Goal: Task Accomplishment & Management: Complete application form

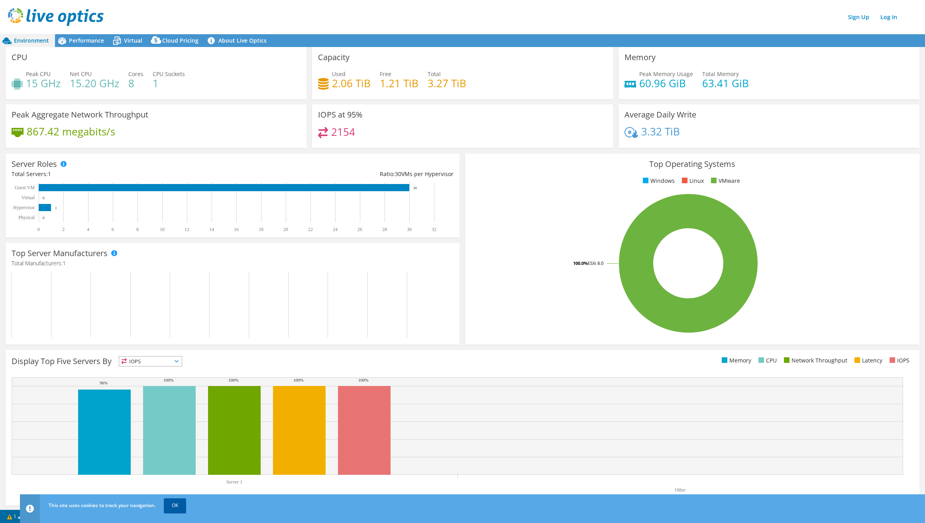
click at [177, 506] on link "OK" at bounding box center [175, 506] width 22 height 14
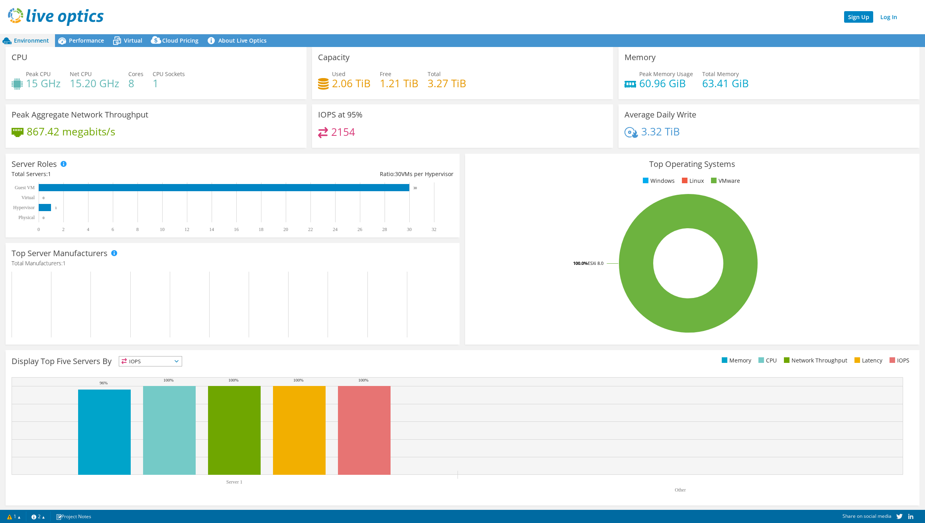
click at [858, 16] on link "Sign Up" at bounding box center [858, 17] width 29 height 12
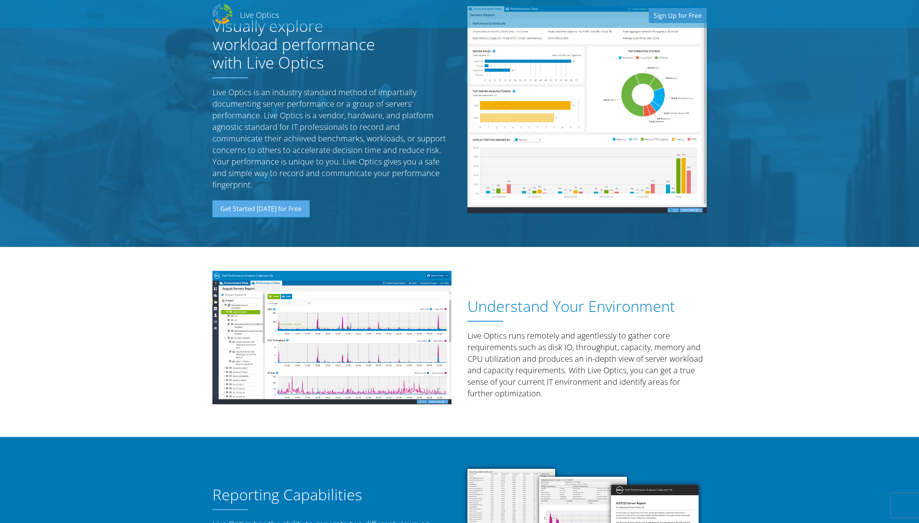
scroll to position [45, 0]
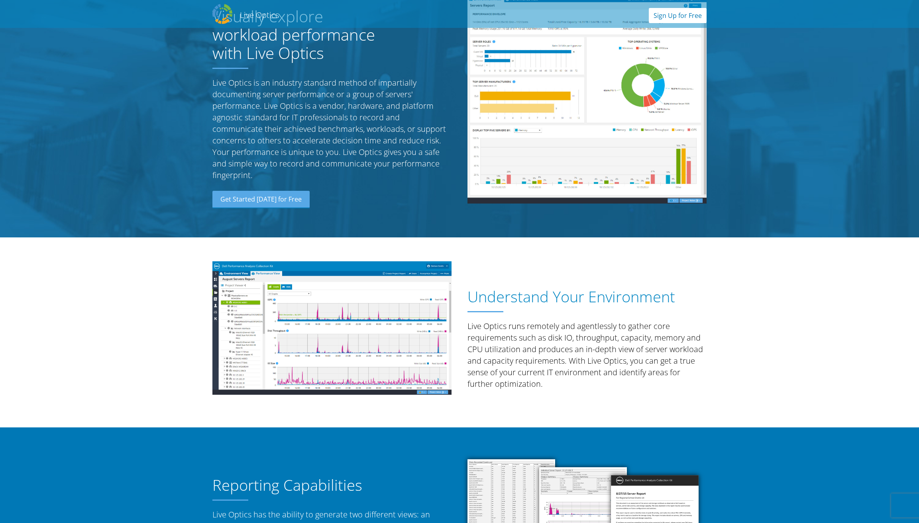
click at [667, 18] on link "Sign Up for Free" at bounding box center [678, 15] width 58 height 15
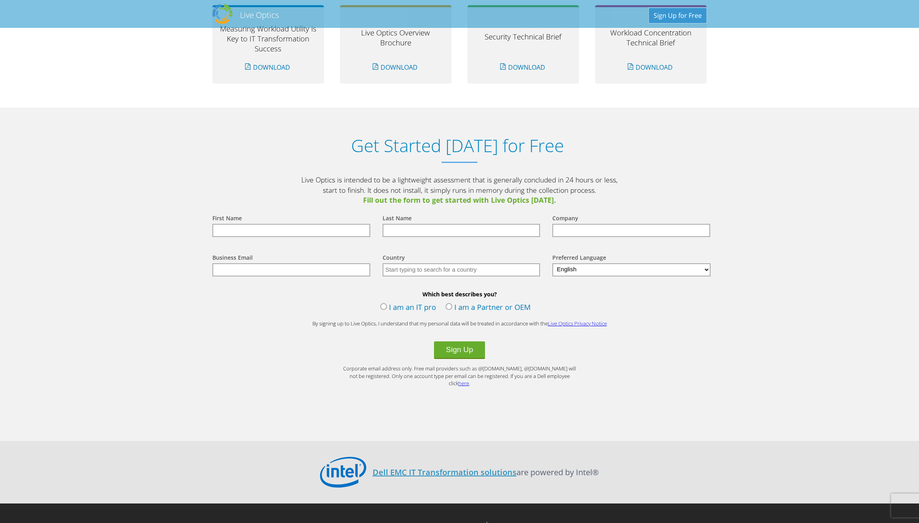
scroll to position [781, 0]
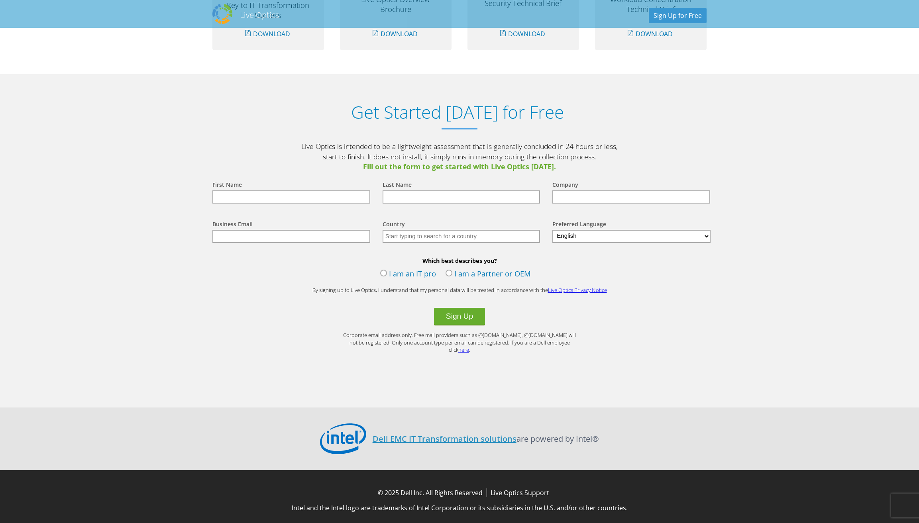
click at [309, 192] on input "text" at bounding box center [291, 197] width 158 height 13
type input "[PERSON_NAME]"
type input "Bass"
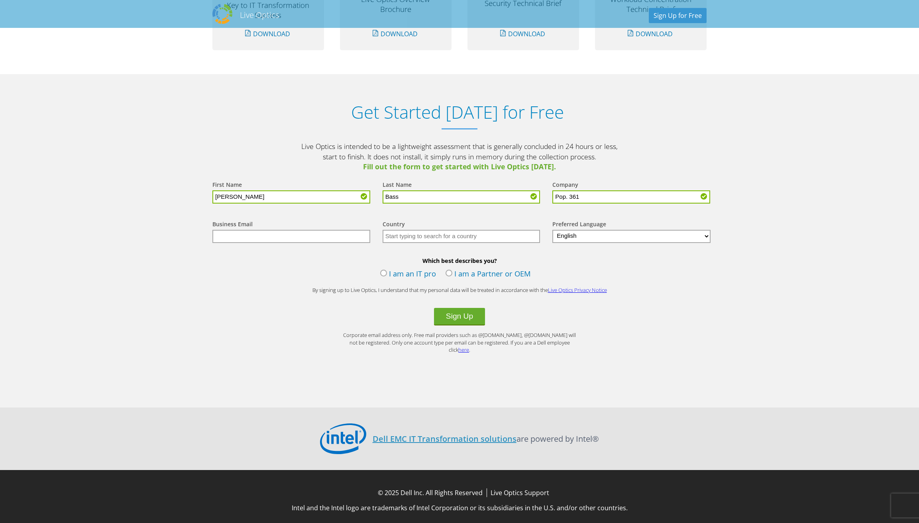
type input "Pop. 361"
type input "[PERSON_NAME][EMAIL_ADDRESS][DOMAIN_NAME]"
type input "[GEOGRAPHIC_DATA]"
click at [447, 273] on label "I am a Partner or OEM" at bounding box center [488, 275] width 85 height 12
click at [0, 0] on input "I am a Partner or OEM" at bounding box center [0, 0] width 0 height 0
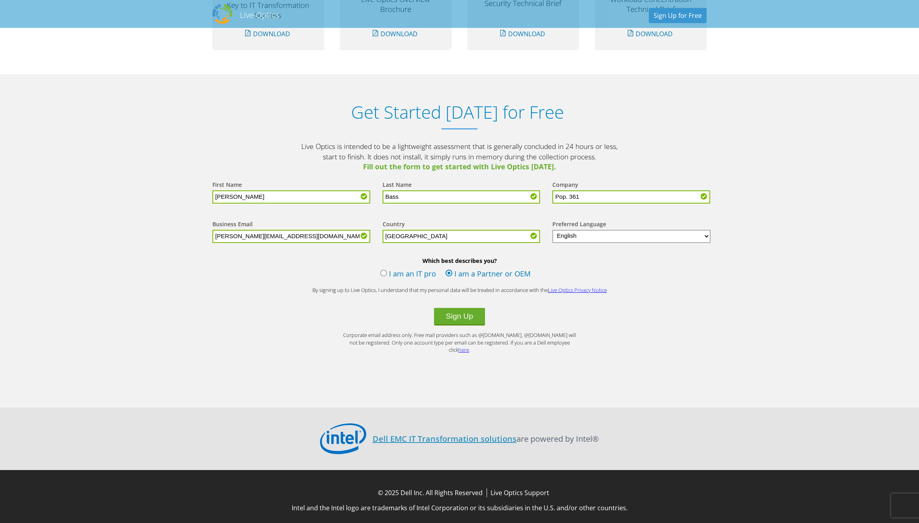
click at [706, 313] on div "Sign Up" at bounding box center [460, 317] width 510 height 18
drag, startPoint x: 687, startPoint y: 22, endPoint x: 684, endPoint y: 18, distance: 5.1
click at [687, 20] on div "Live Optics Live Optics Sign Up for Free" at bounding box center [460, 14] width 510 height 24
click at [683, 17] on link "Sign Up for Free" at bounding box center [678, 15] width 58 height 15
click at [682, 17] on link "Sign Up for Free" at bounding box center [678, 15] width 58 height 15
